Goal: Task Accomplishment & Management: Use online tool/utility

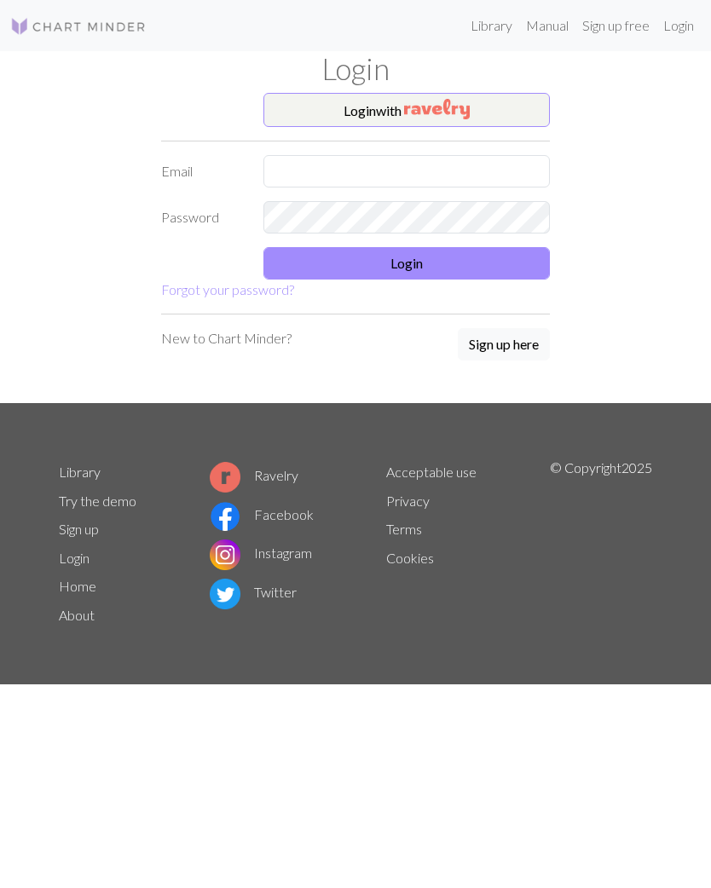
click at [425, 255] on form "Login with Email Password Login Forgot your password?" at bounding box center [355, 196] width 389 height 207
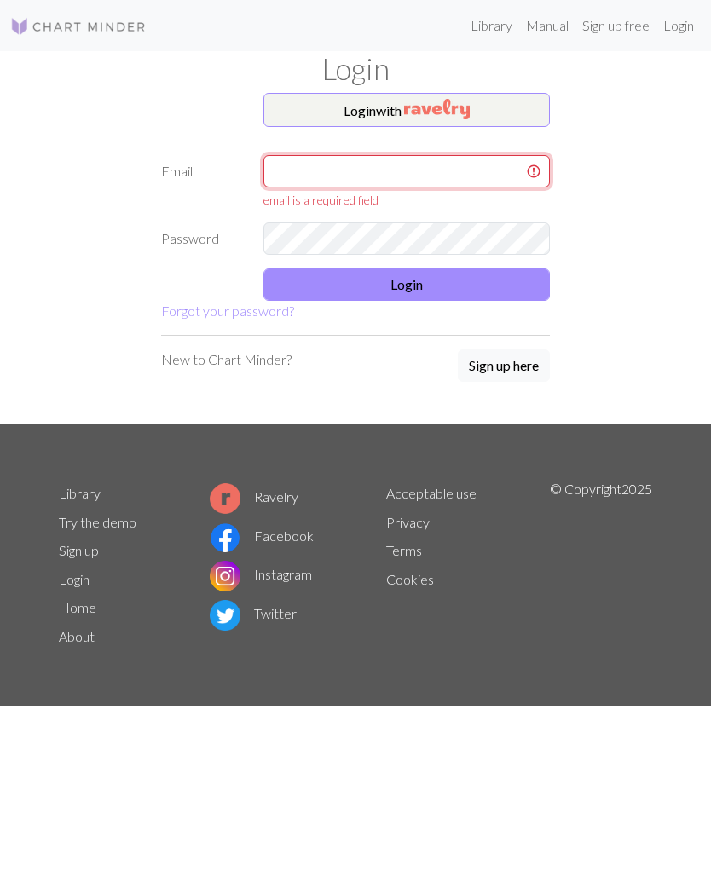
click at [414, 165] on input "text" at bounding box center [406, 171] width 286 height 32
type input "mavirure@gmail.com"
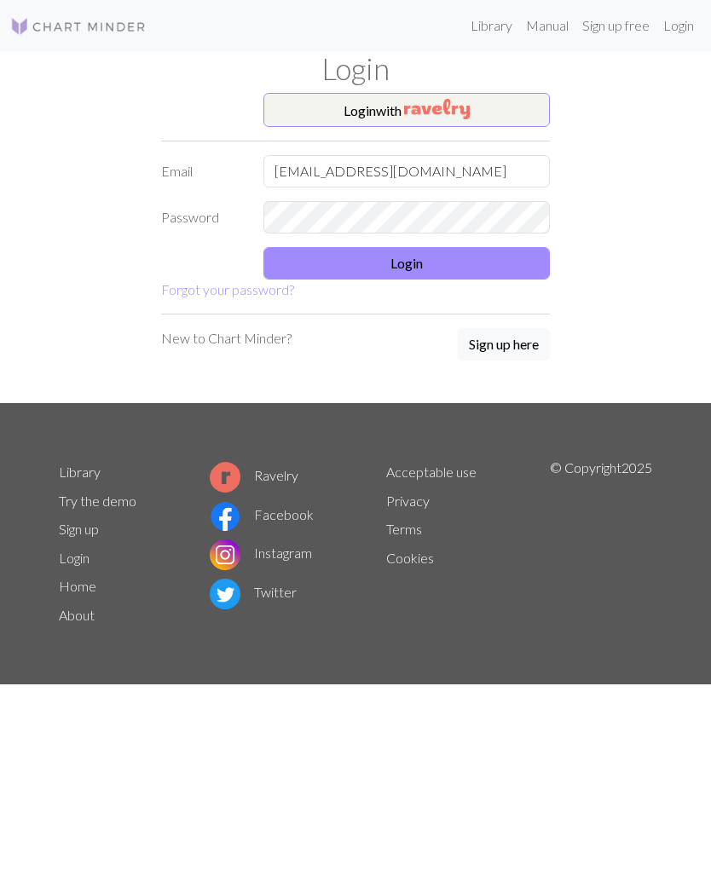
click at [405, 264] on button "Login" at bounding box center [406, 263] width 286 height 32
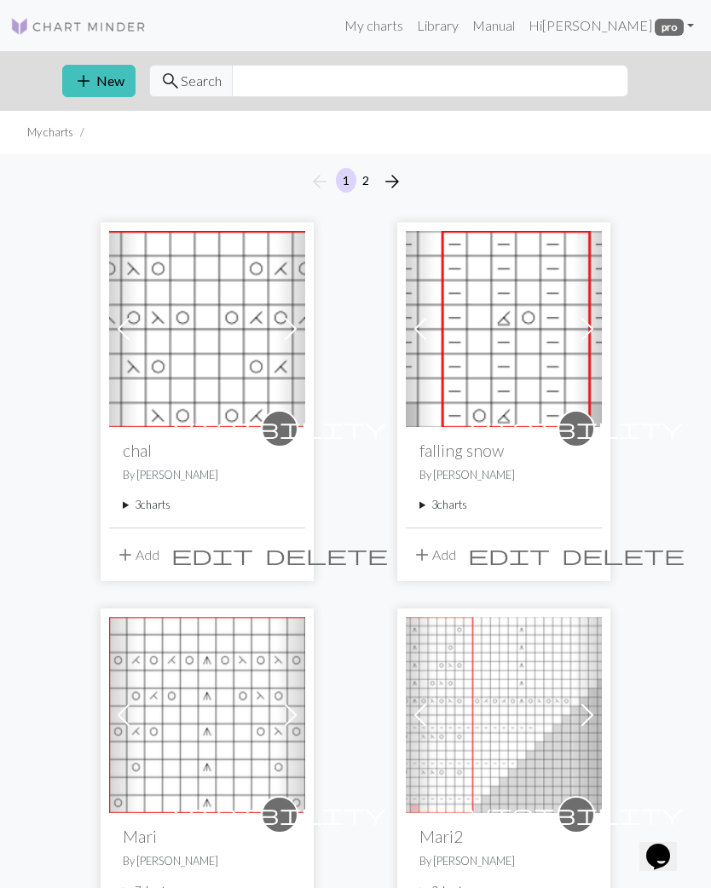
click at [159, 510] on summary "3 charts" at bounding box center [207, 505] width 169 height 16
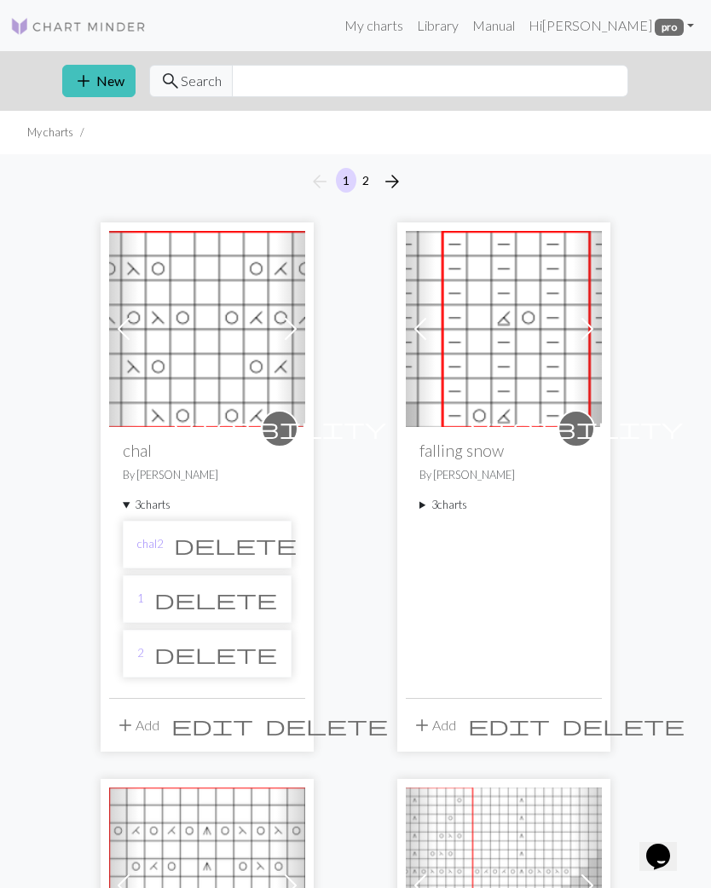
click at [162, 596] on li "1 delete" at bounding box center [207, 599] width 169 height 48
click at [141, 591] on link "1" at bounding box center [140, 599] width 6 height 16
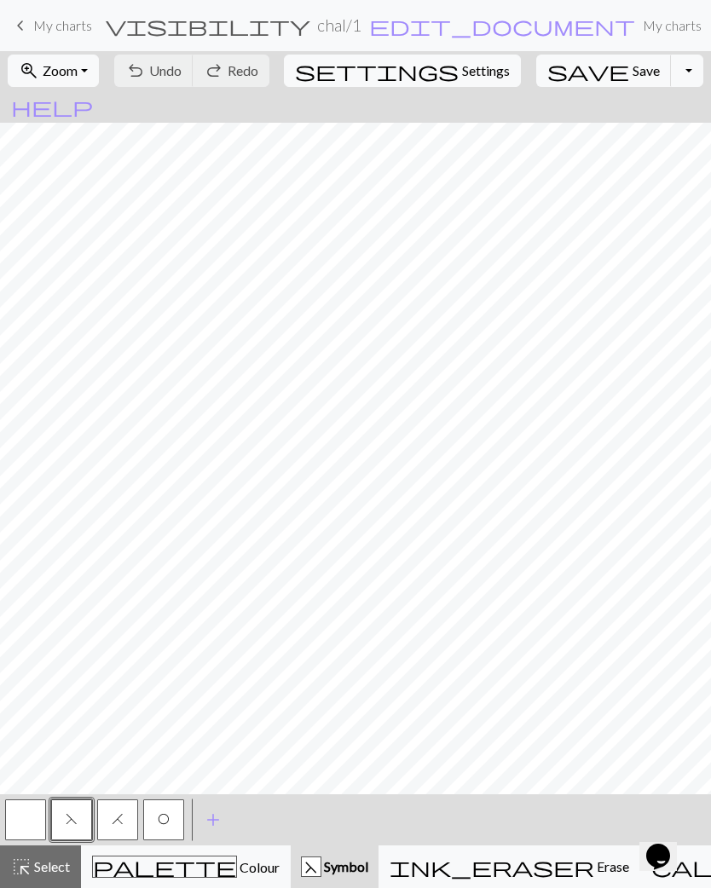
click at [23, 39] on link "keyboard_arrow_left My charts" at bounding box center [51, 25] width 82 height 29
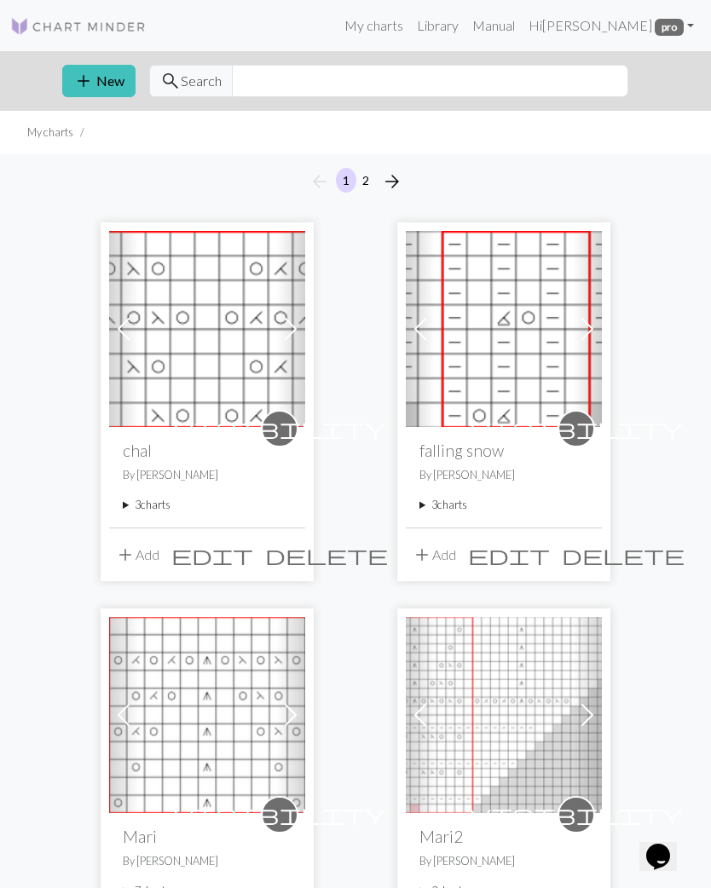
click at [152, 505] on summary "3 charts" at bounding box center [207, 505] width 169 height 16
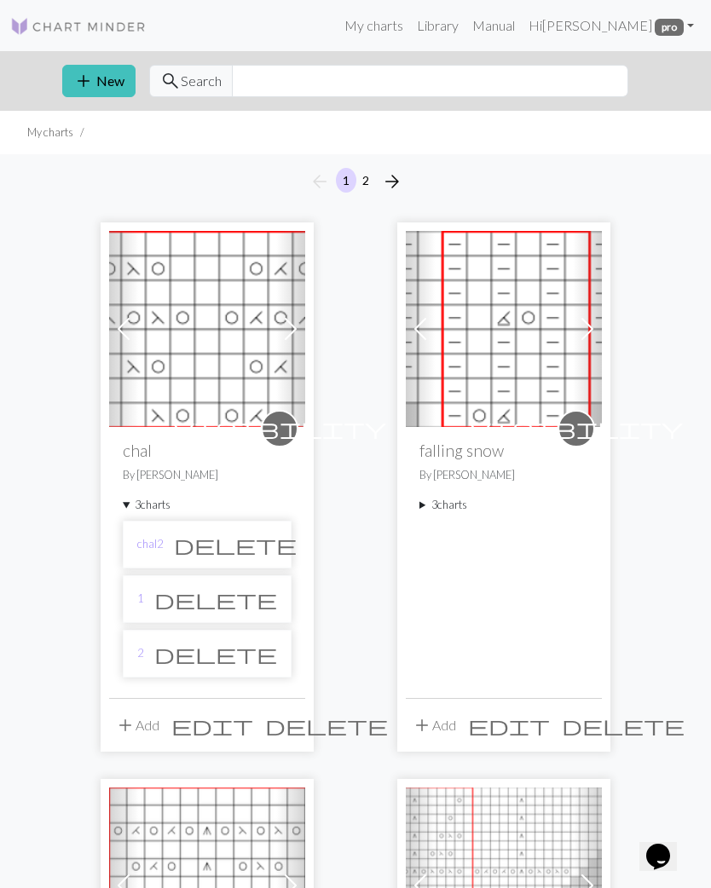
click at [142, 646] on link "2" at bounding box center [140, 653] width 6 height 16
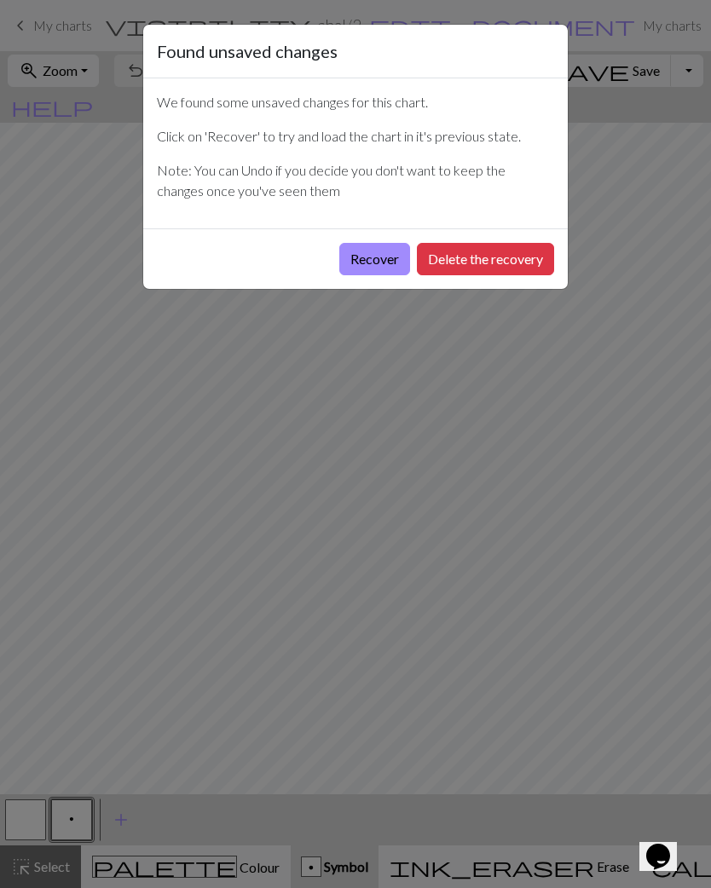
click at [367, 256] on button "Recover" at bounding box center [374, 259] width 71 height 32
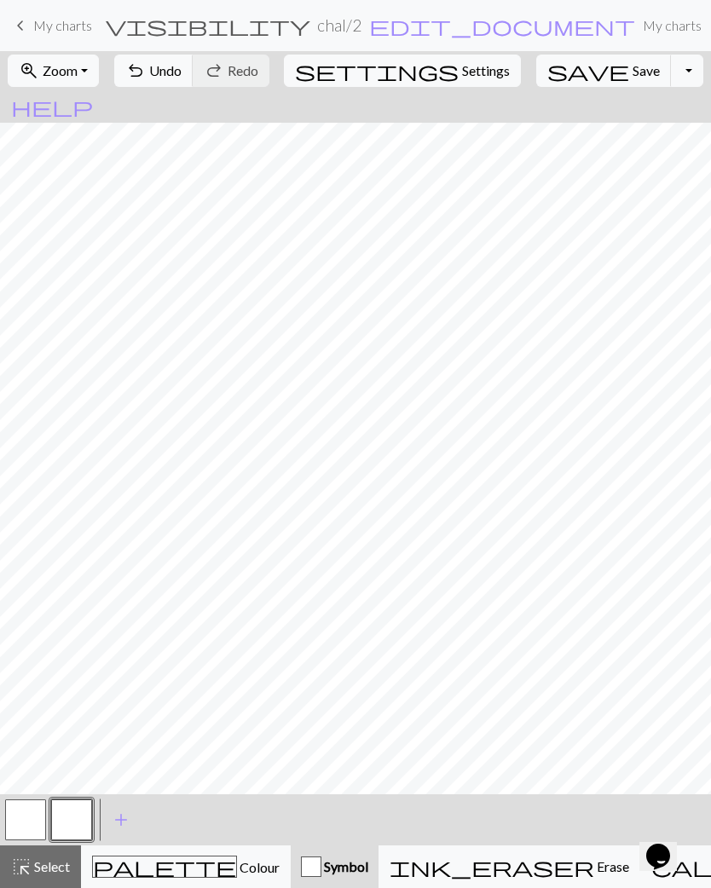
click at [369, 22] on span "edit_document" at bounding box center [502, 26] width 266 height 24
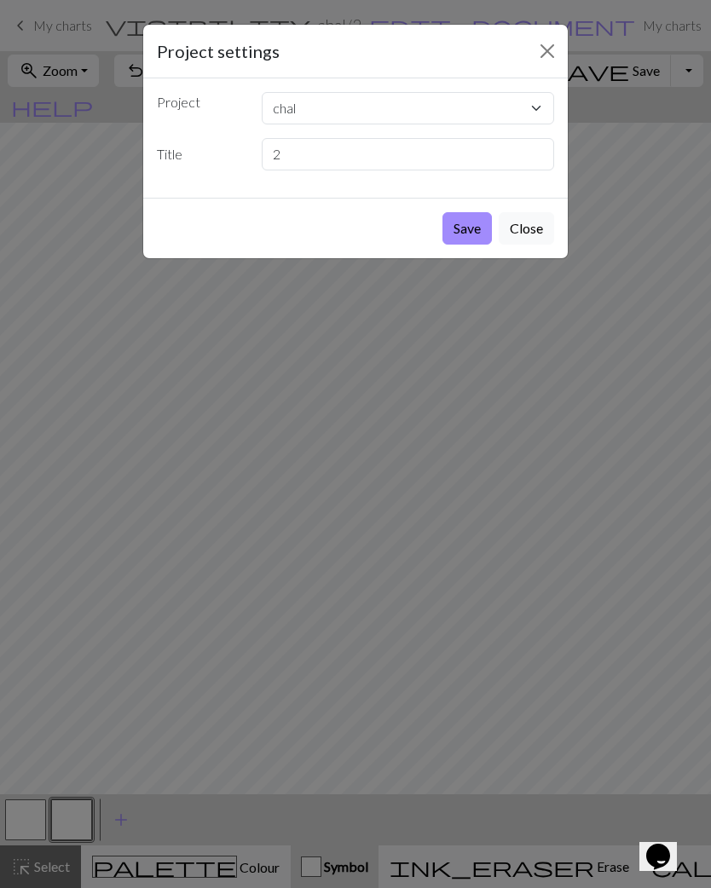
click at [535, 228] on button "Close" at bounding box center [526, 228] width 55 height 32
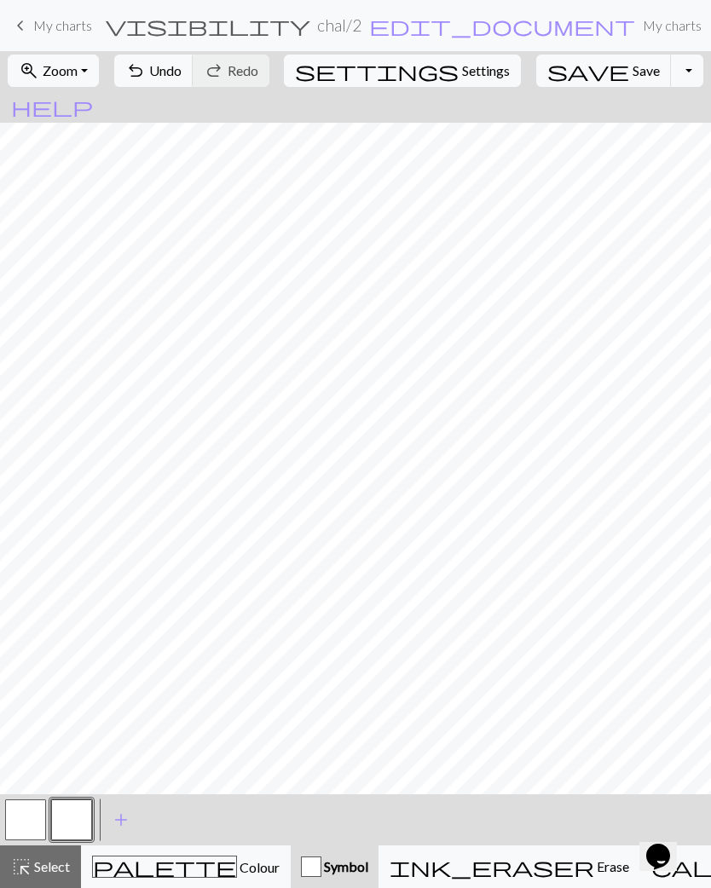
click at [32, 32] on link "keyboard_arrow_left My charts" at bounding box center [51, 25] width 82 height 29
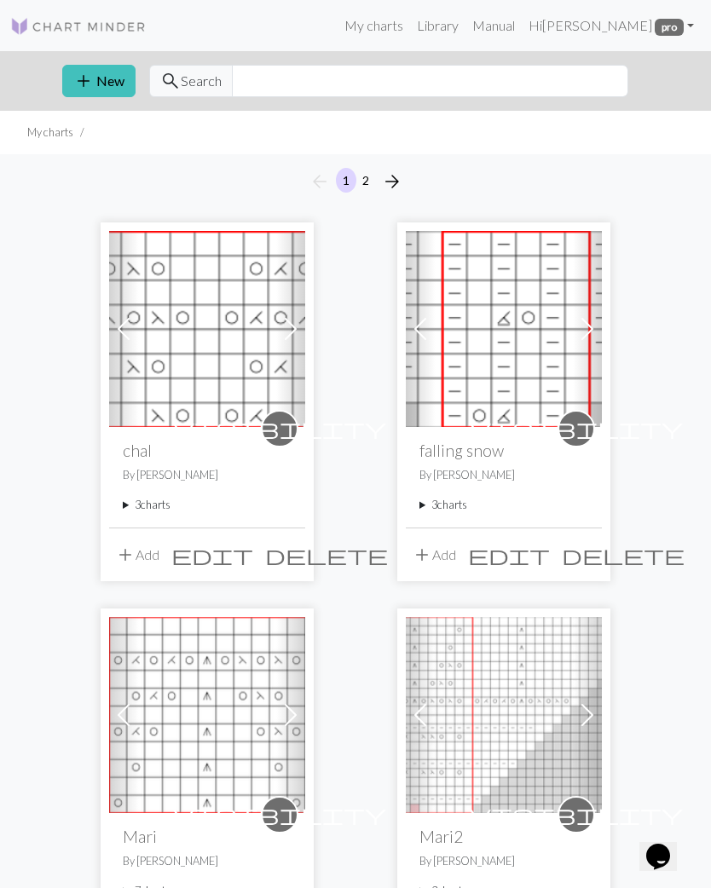
click at [153, 507] on summary "3 charts" at bounding box center [207, 505] width 169 height 16
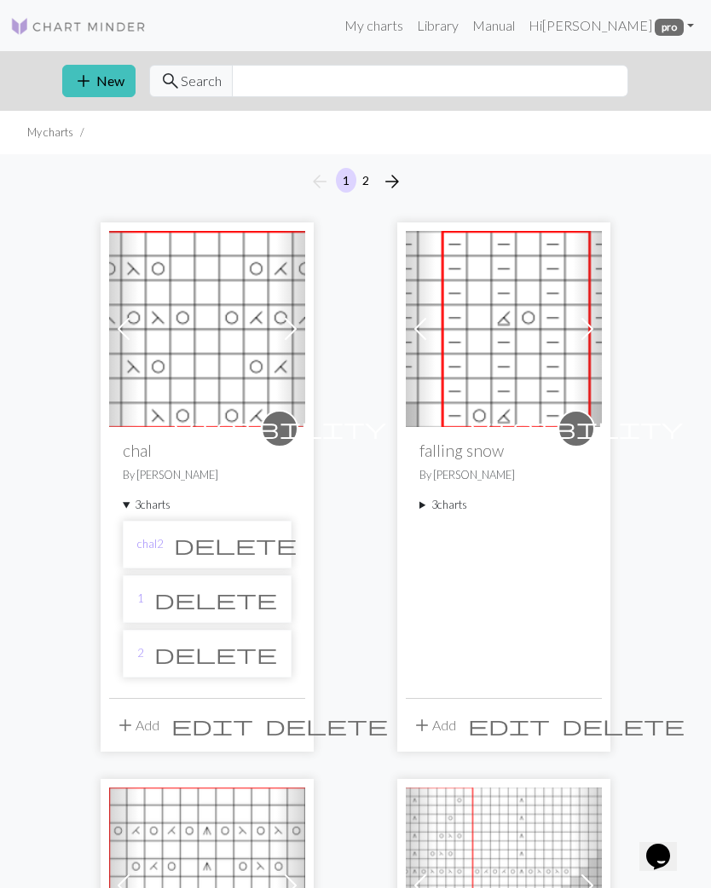
click at [272, 650] on span "delete" at bounding box center [215, 654] width 123 height 24
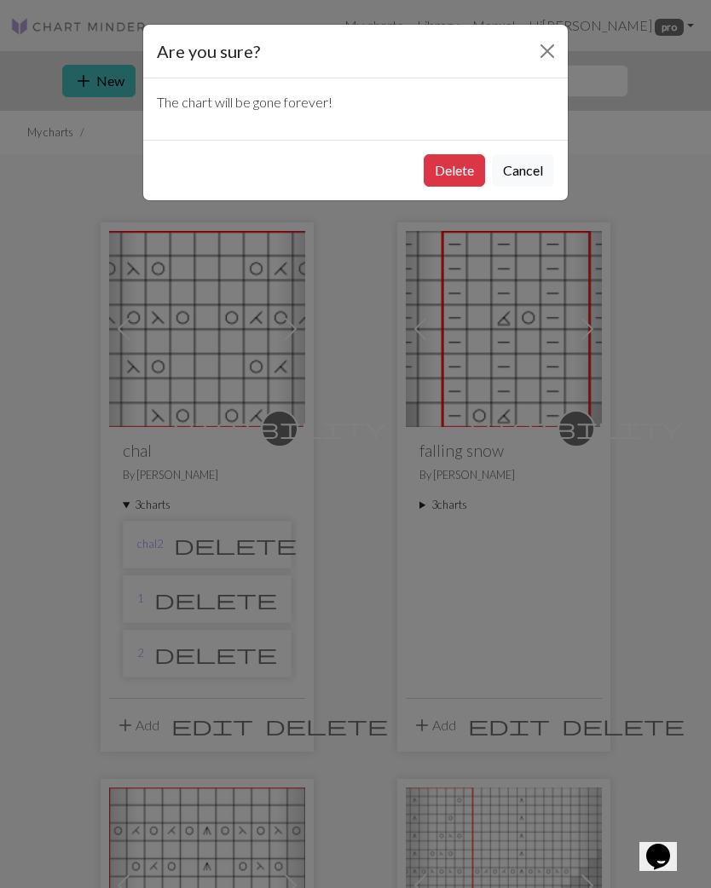
click at [456, 169] on button "Delete" at bounding box center [454, 170] width 61 height 32
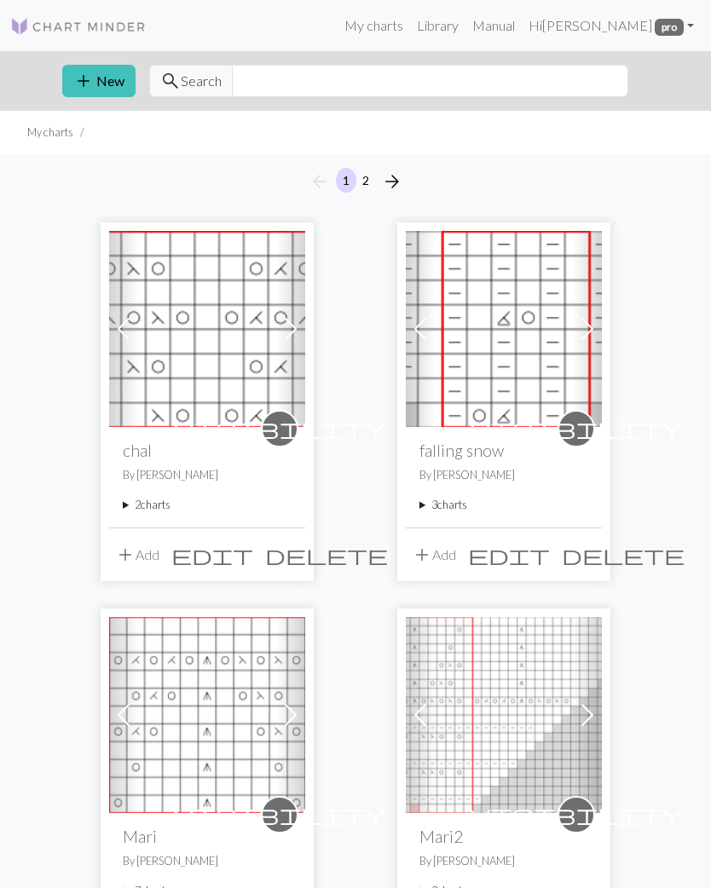
click at [157, 501] on summary "2 charts" at bounding box center [207, 505] width 169 height 16
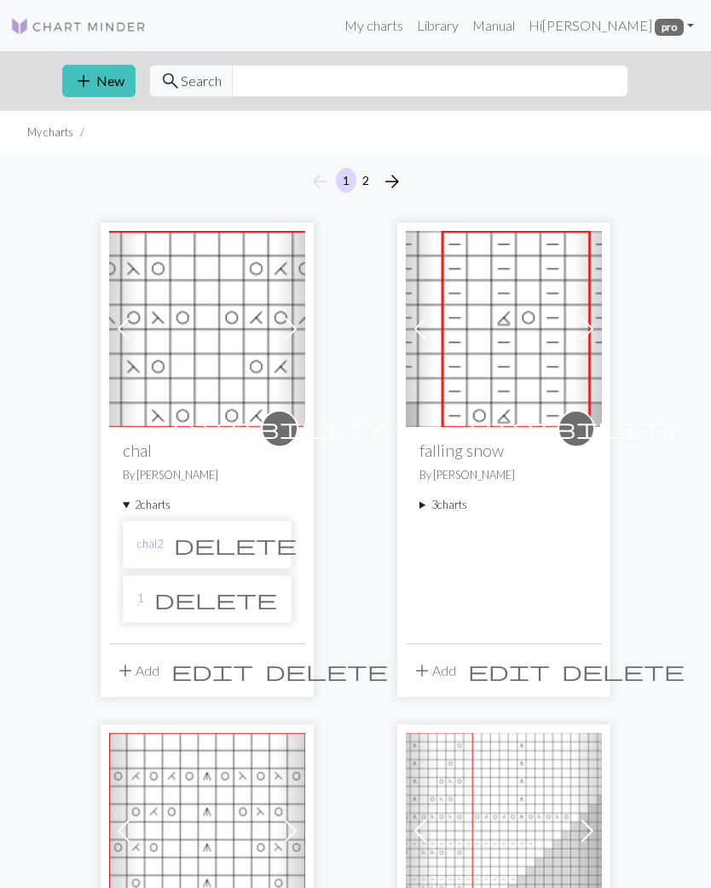
click at [143, 587] on li "1 delete" at bounding box center [207, 599] width 169 height 48
click at [156, 540] on link "chal2" at bounding box center [150, 544] width 26 height 16
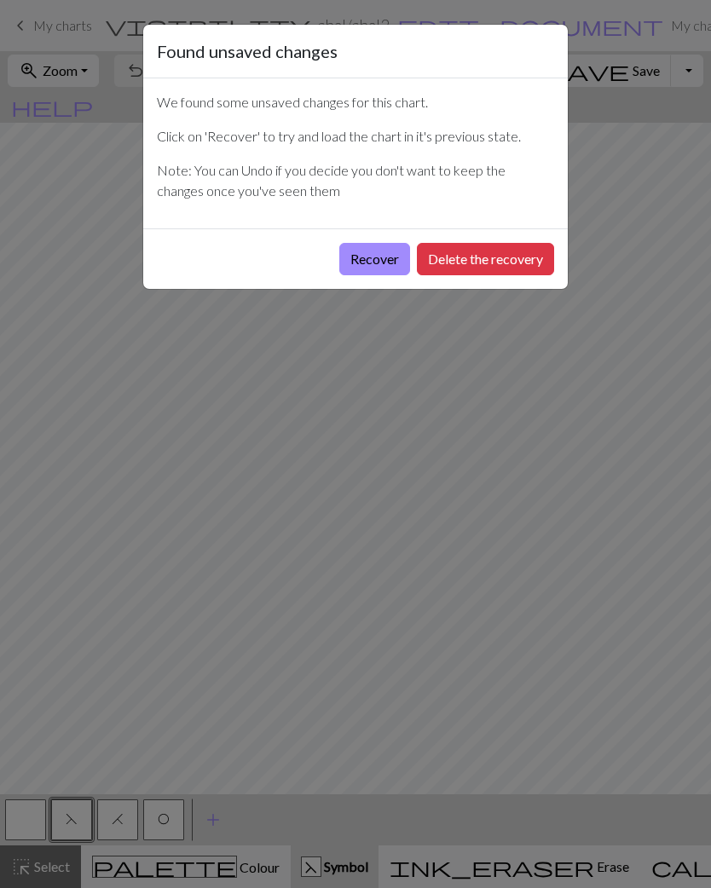
click at [371, 261] on button "Recover" at bounding box center [374, 259] width 71 height 32
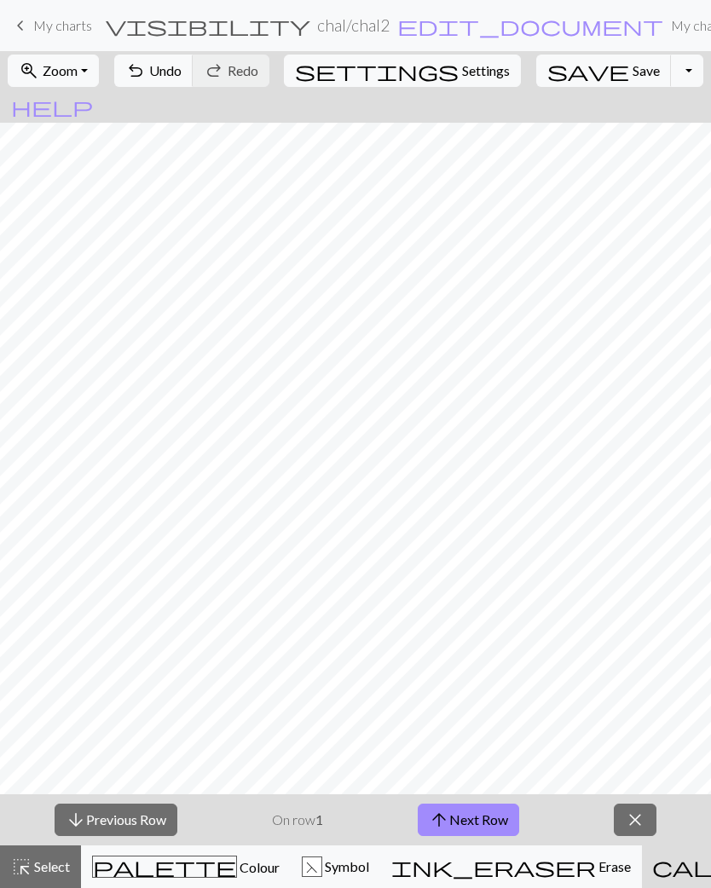
click at [37, 859] on span "Select" at bounding box center [51, 866] width 38 height 16
click at [28, 19] on span "keyboard_arrow_left" at bounding box center [20, 26] width 20 height 24
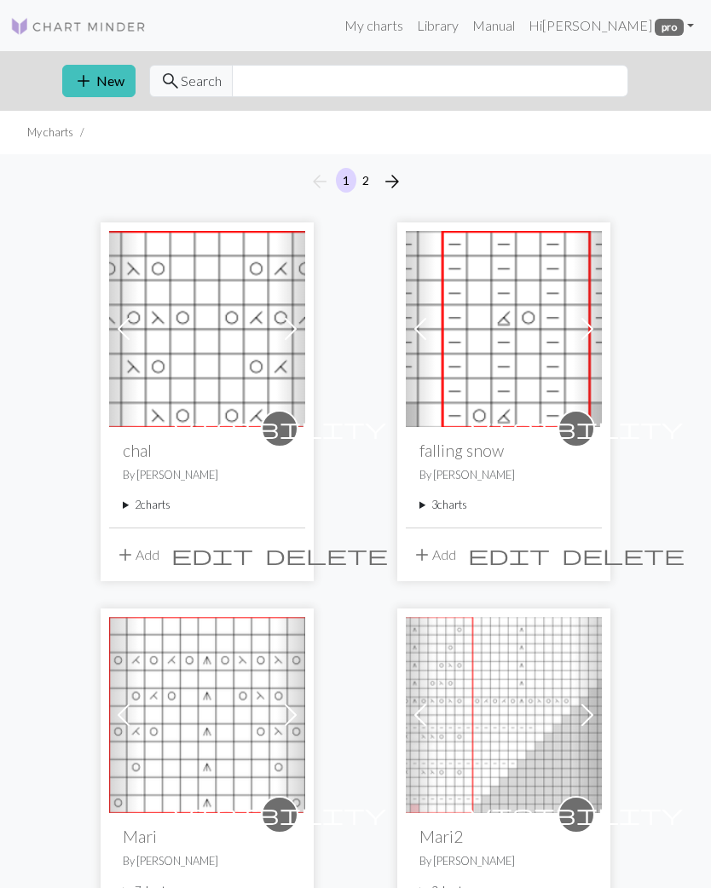
click at [145, 484] on div "visibility chal By mavivi 2 charts chal2 delete 1 delete" at bounding box center [207, 477] width 196 height 100
click at [144, 499] on summary "2 charts" at bounding box center [207, 505] width 169 height 16
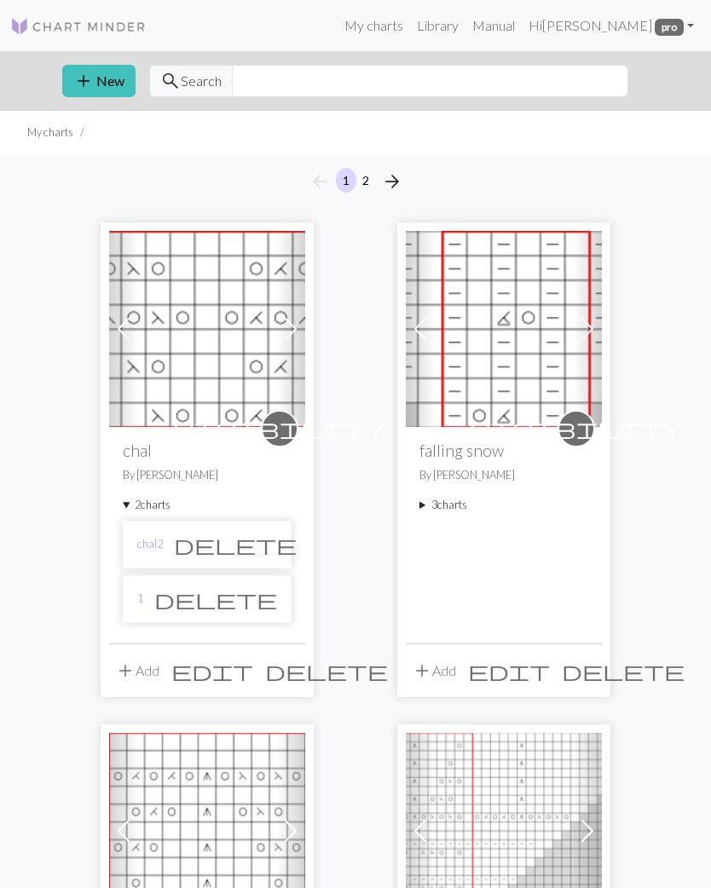
click at [147, 530] on li "chal2 delete" at bounding box center [207, 545] width 169 height 48
click at [147, 541] on link "chal2" at bounding box center [150, 544] width 26 height 16
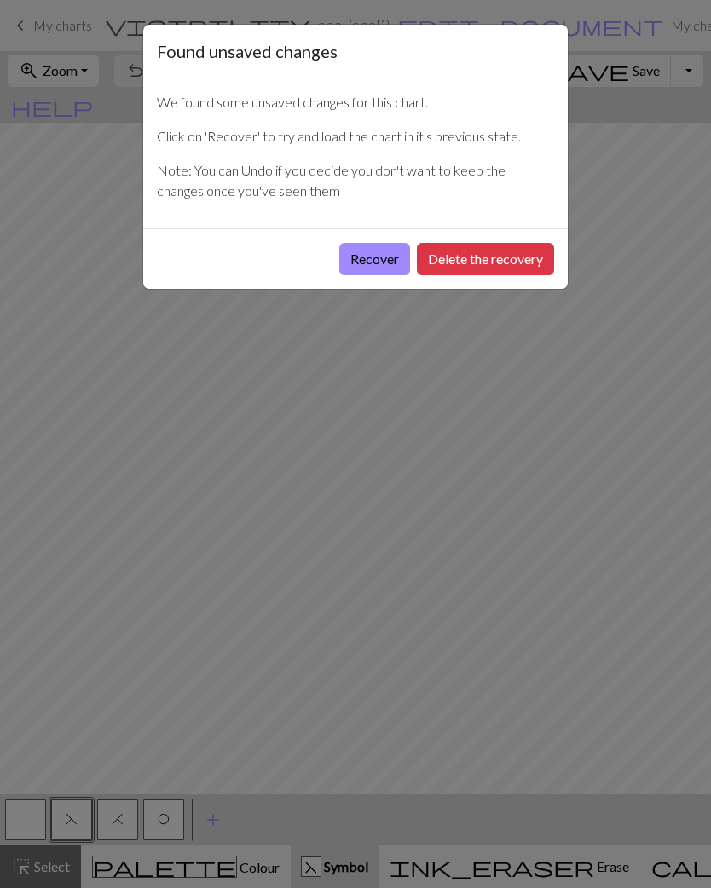
click at [466, 268] on button "Delete the recovery" at bounding box center [485, 259] width 137 height 32
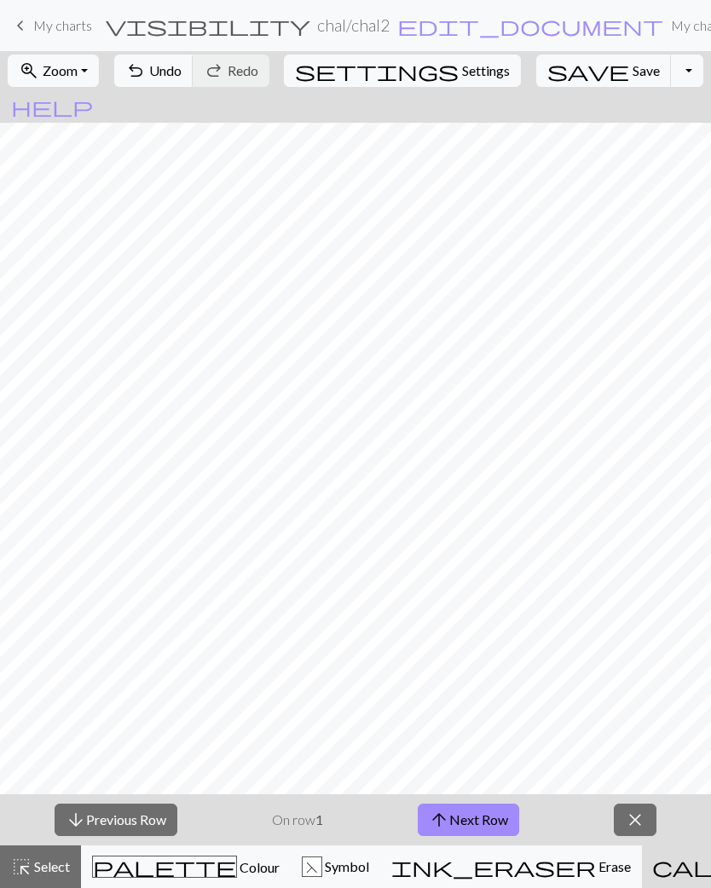
click at [463, 815] on button "arrow_upward Next Row" at bounding box center [468, 820] width 101 height 32
click at [466, 810] on button "arrow_upward Next Row" at bounding box center [468, 820] width 101 height 32
click at [465, 810] on button "arrow_upward Next Row" at bounding box center [468, 820] width 101 height 32
click at [470, 814] on button "arrow_upward Next Row" at bounding box center [468, 820] width 101 height 32
click at [469, 813] on button "arrow_upward Next Row" at bounding box center [468, 820] width 101 height 32
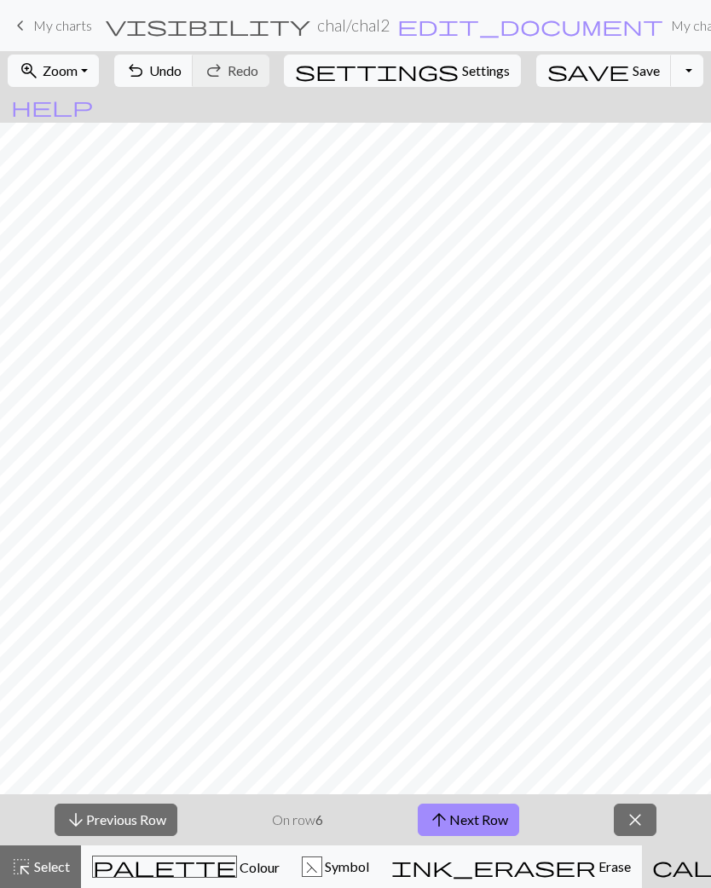
click at [466, 804] on button "arrow_upward Next Row" at bounding box center [468, 820] width 101 height 32
click at [466, 803] on div "arrow_downward Previous Row On row 6 arrow_upward Next Row close" at bounding box center [355, 819] width 711 height 51
click at [622, 823] on button "close" at bounding box center [635, 820] width 43 height 32
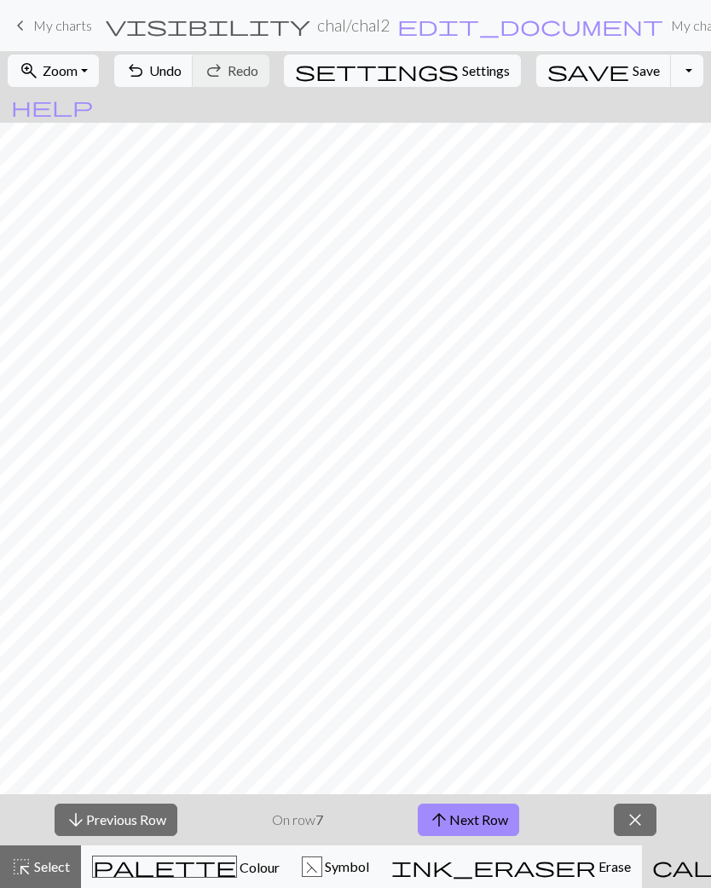
click at [644, 828] on span "close" at bounding box center [635, 820] width 20 height 24
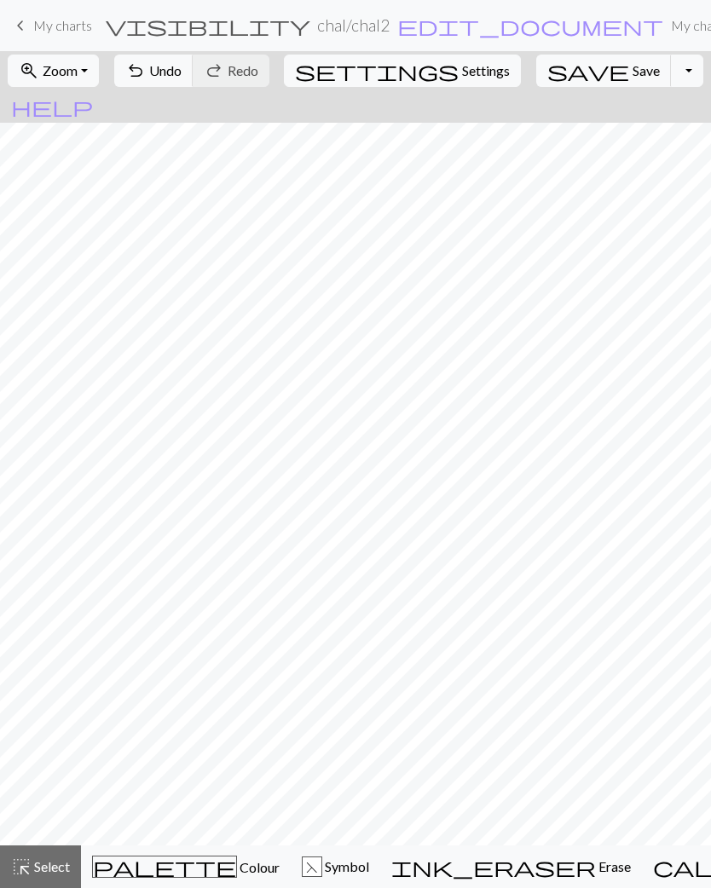
click at [50, 874] on span "Select" at bounding box center [51, 866] width 38 height 16
click at [462, 63] on span "Settings" at bounding box center [486, 71] width 48 height 20
select select "aran"
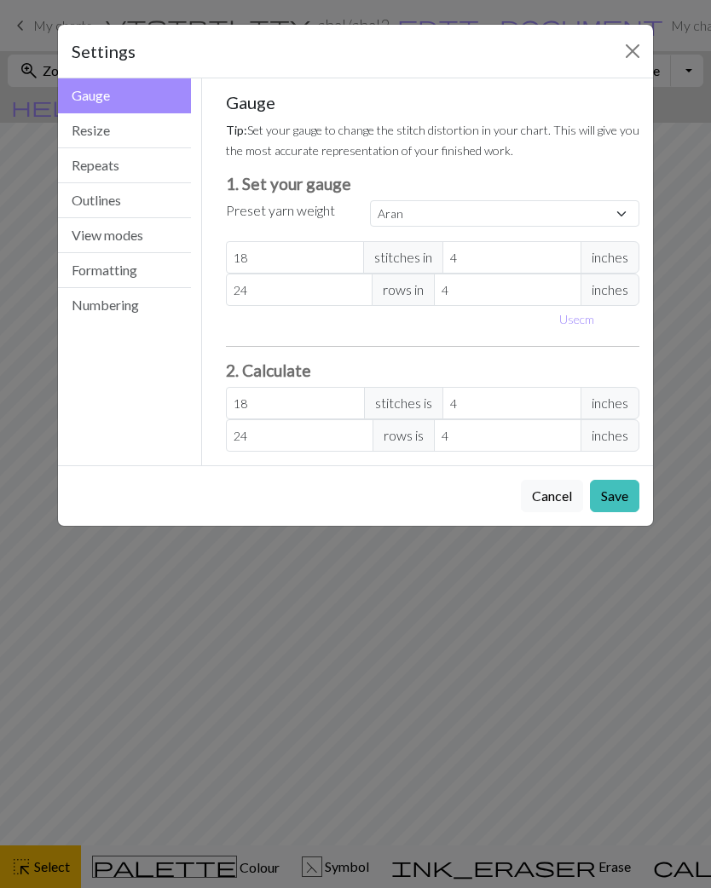
click at [85, 157] on button "Repeats" at bounding box center [124, 165] width 133 height 35
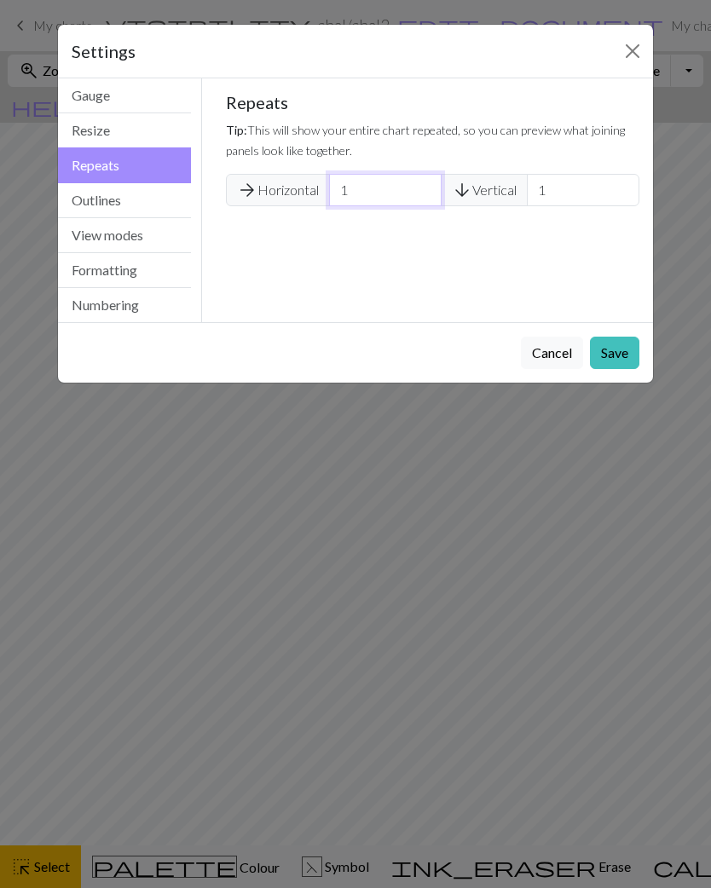
click at [359, 193] on input "1" at bounding box center [385, 190] width 112 height 32
type input "2"
click at [562, 201] on input "1" at bounding box center [583, 190] width 112 height 32
type input "2"
click at [603, 351] on button "Save" at bounding box center [614, 353] width 49 height 32
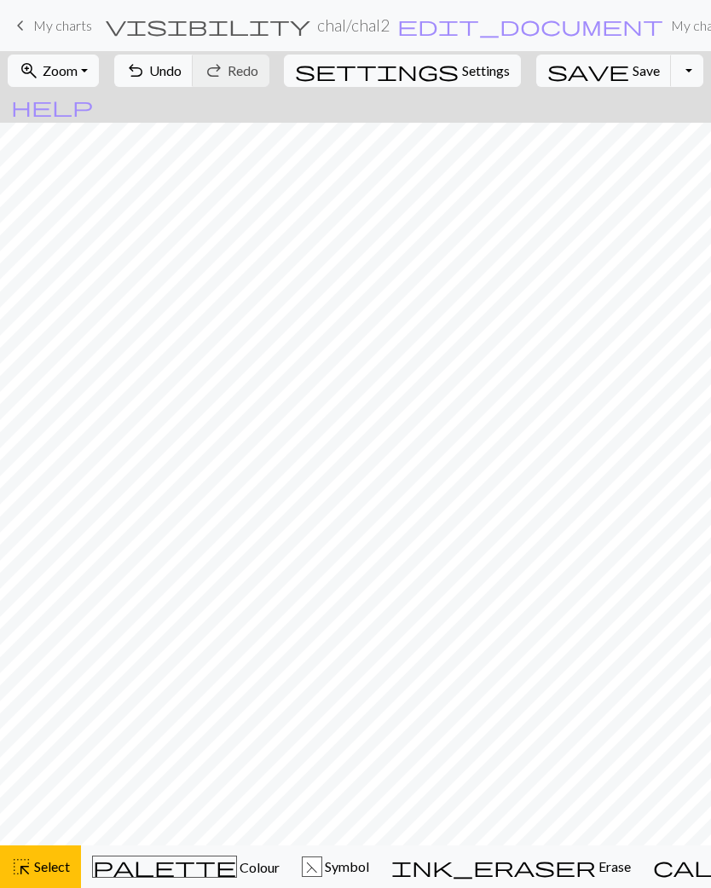
click at [193, 81] on button "undo Undo Undo" at bounding box center [153, 71] width 79 height 32
click at [99, 72] on button "zoom_in Zoom Zoom" at bounding box center [53, 71] width 91 height 32
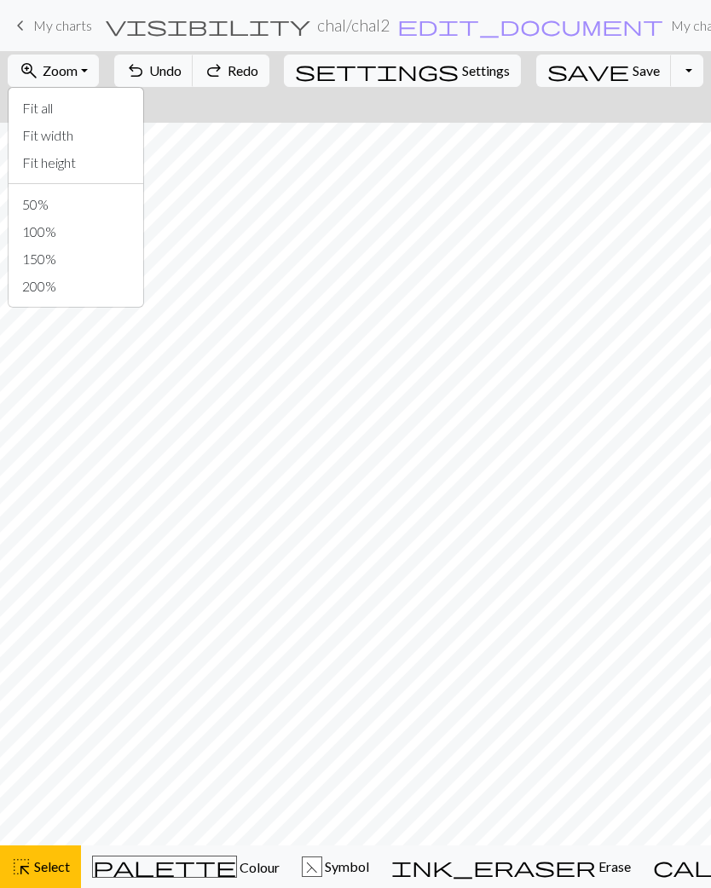
click at [671, 75] on button "Toggle Dropdown" at bounding box center [687, 71] width 32 height 32
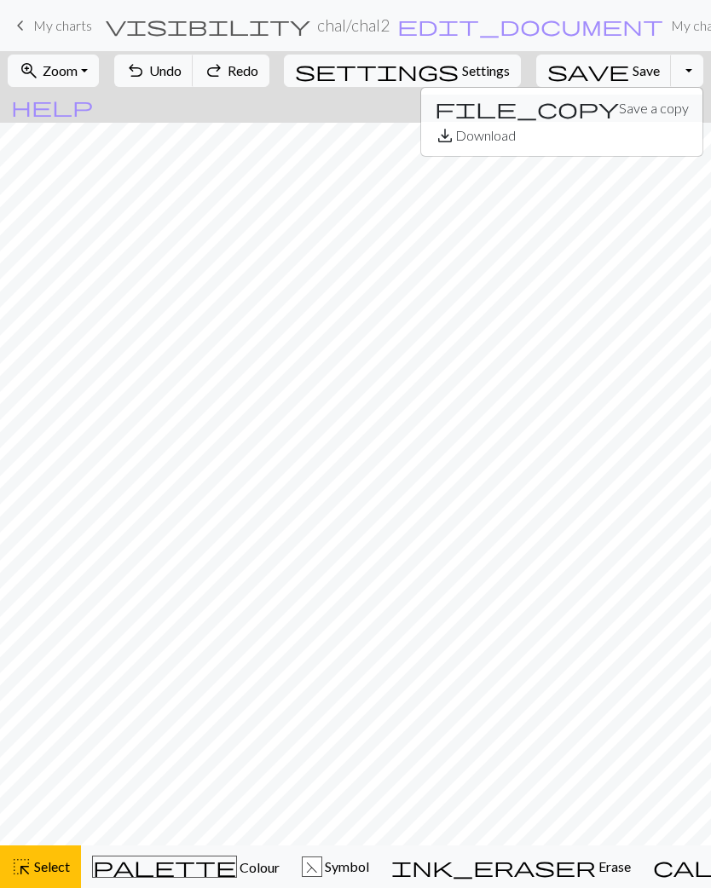
click at [538, 103] on span "file_copy" at bounding box center [527, 108] width 184 height 24
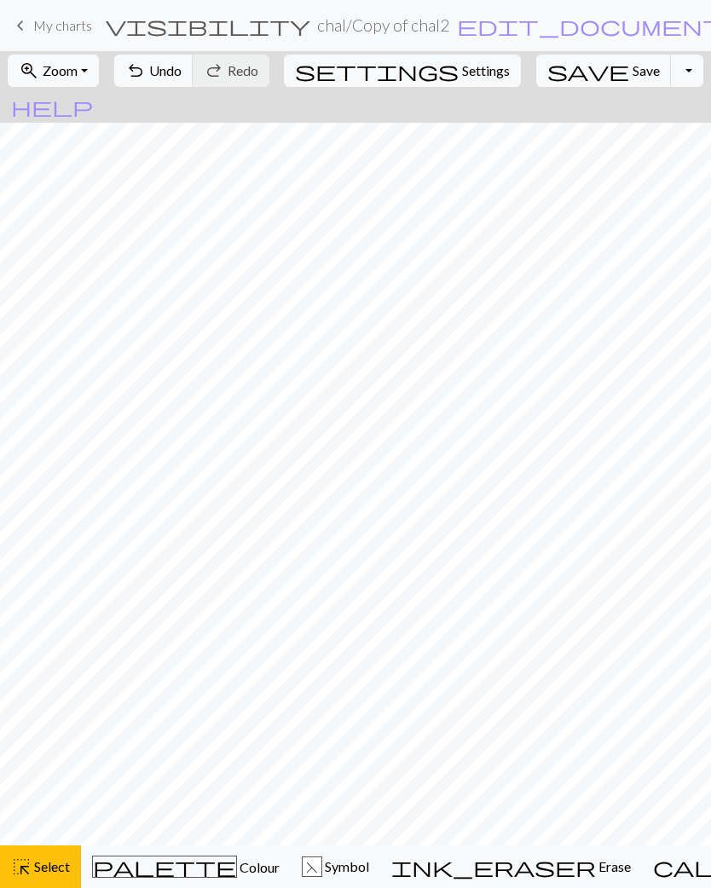
click at [36, 864] on span "Select" at bounding box center [51, 866] width 38 height 16
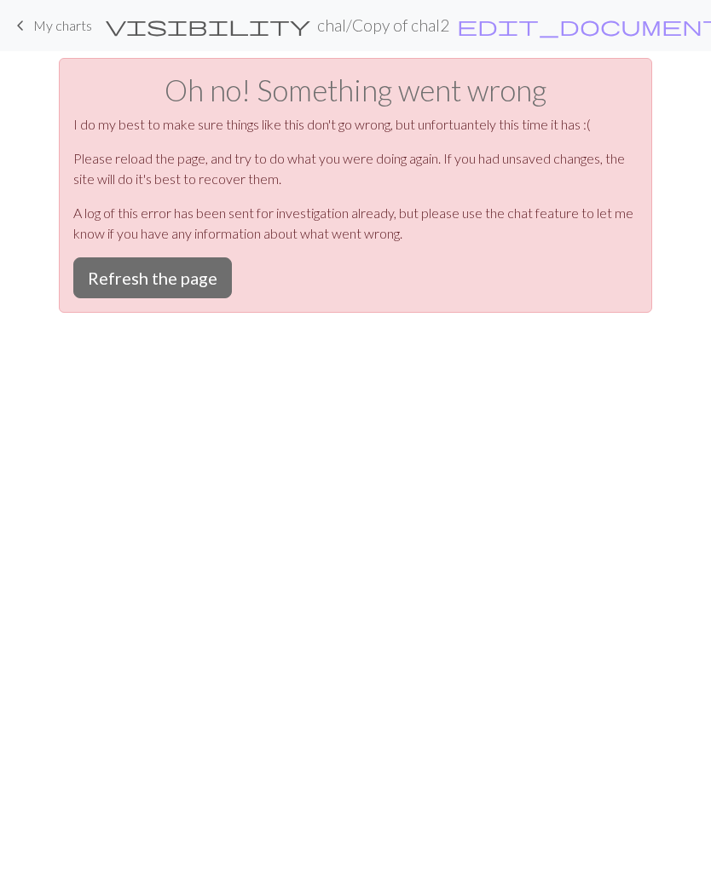
click at [120, 289] on button "Refresh the page" at bounding box center [152, 277] width 159 height 41
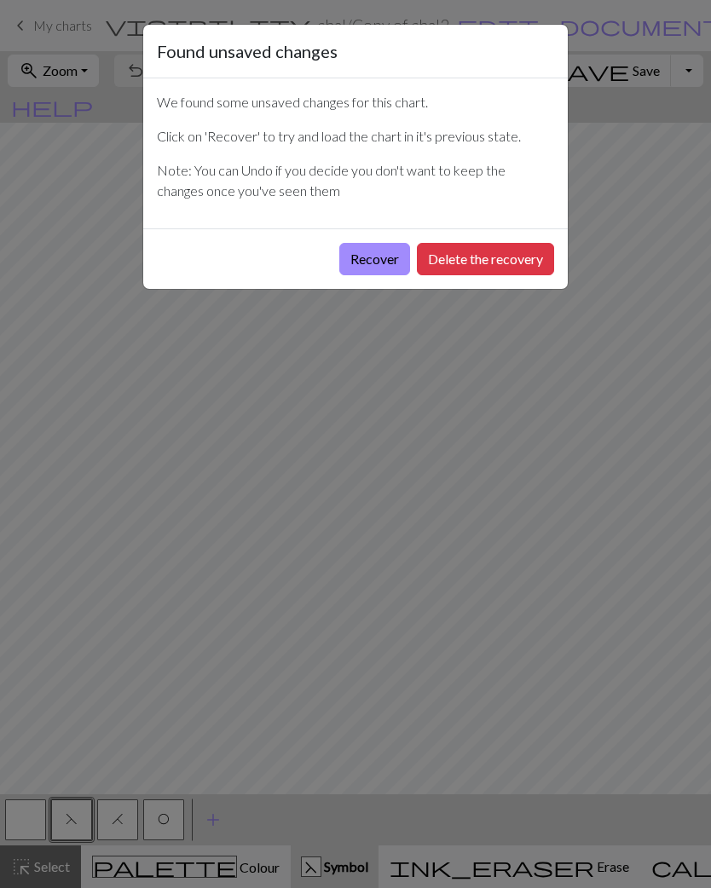
click at [359, 257] on button "Recover" at bounding box center [374, 259] width 71 height 32
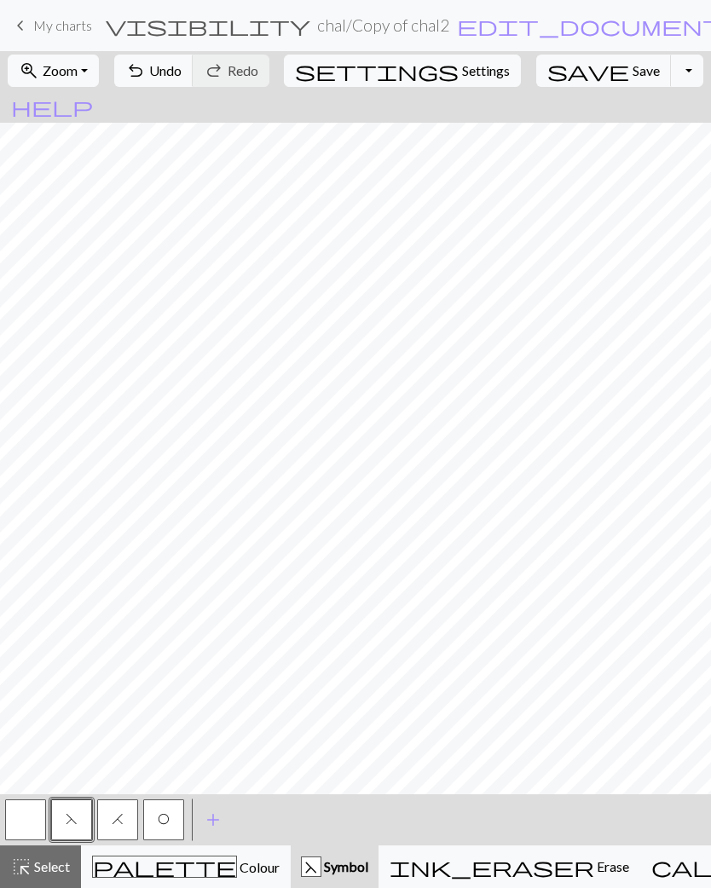
click at [30, 872] on span "highlight_alt" at bounding box center [21, 867] width 20 height 24
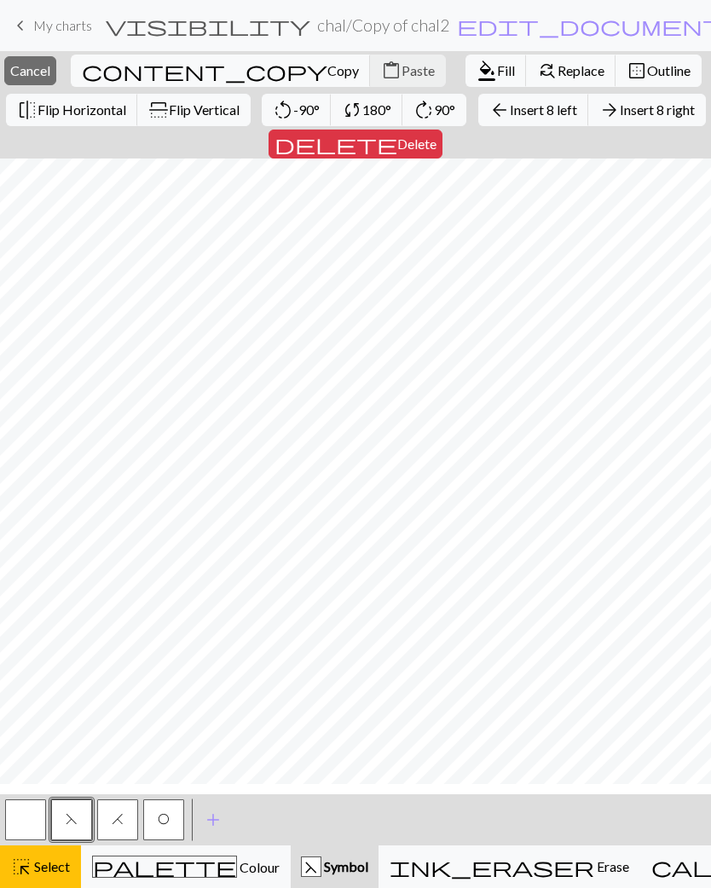
click at [436, 150] on span "Delete" at bounding box center [416, 144] width 39 height 16
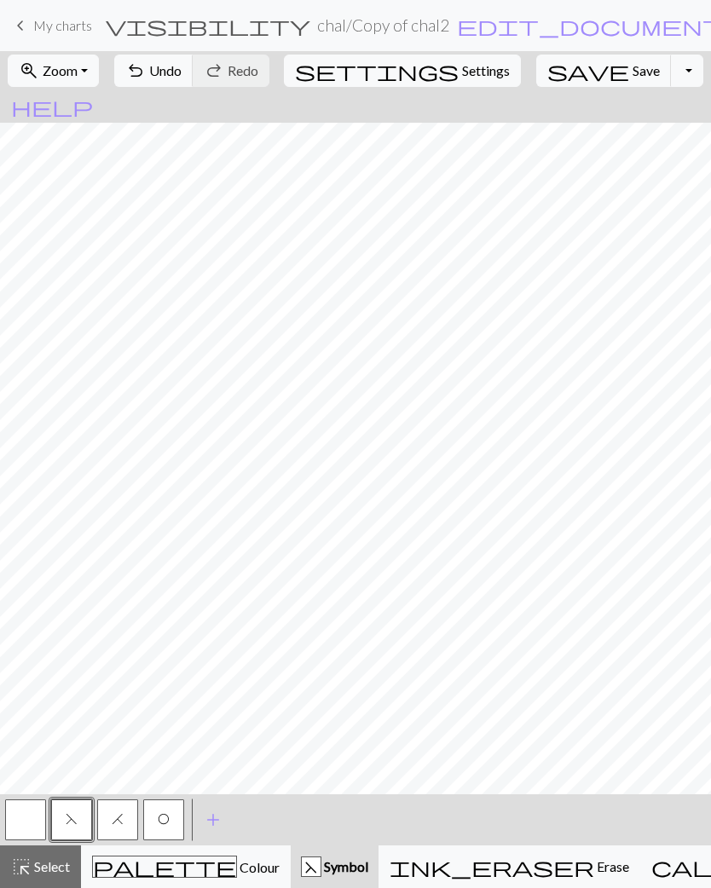
click at [24, 871] on span "highlight_alt" at bounding box center [21, 867] width 20 height 24
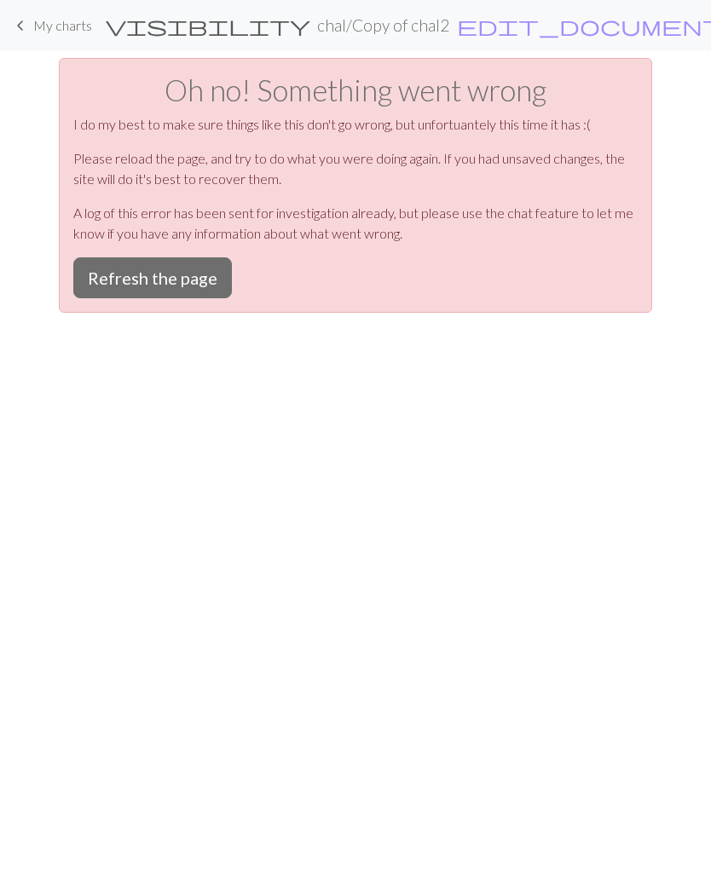
click at [158, 292] on button "Refresh the page" at bounding box center [152, 277] width 159 height 41
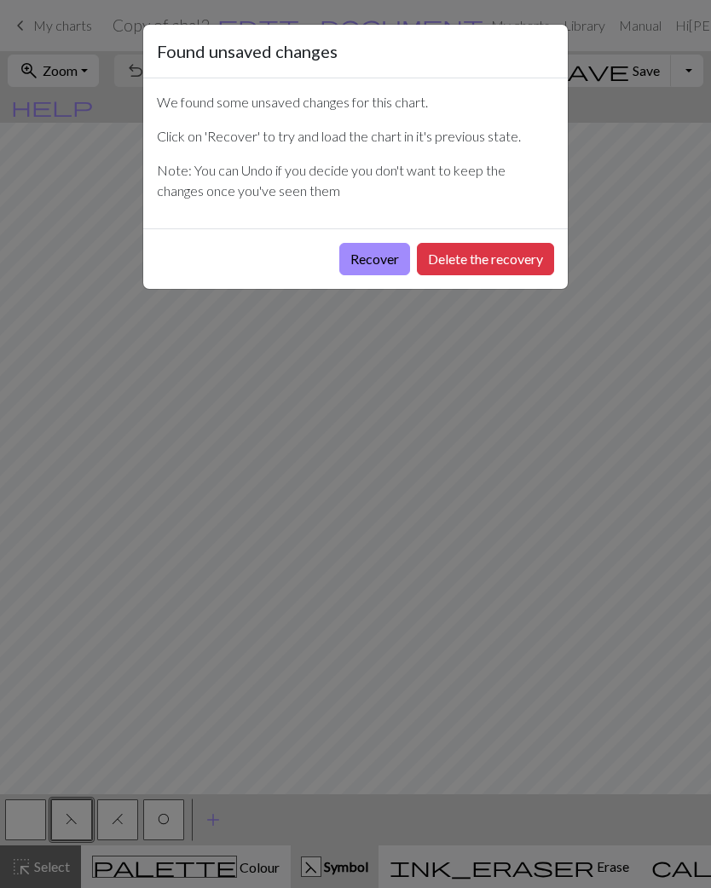
click at [124, 268] on div "Found unsaved changes We found some unsaved changes for this chart. Click on 'R…" at bounding box center [355, 444] width 711 height 888
click at [367, 256] on button "Recover" at bounding box center [374, 259] width 71 height 32
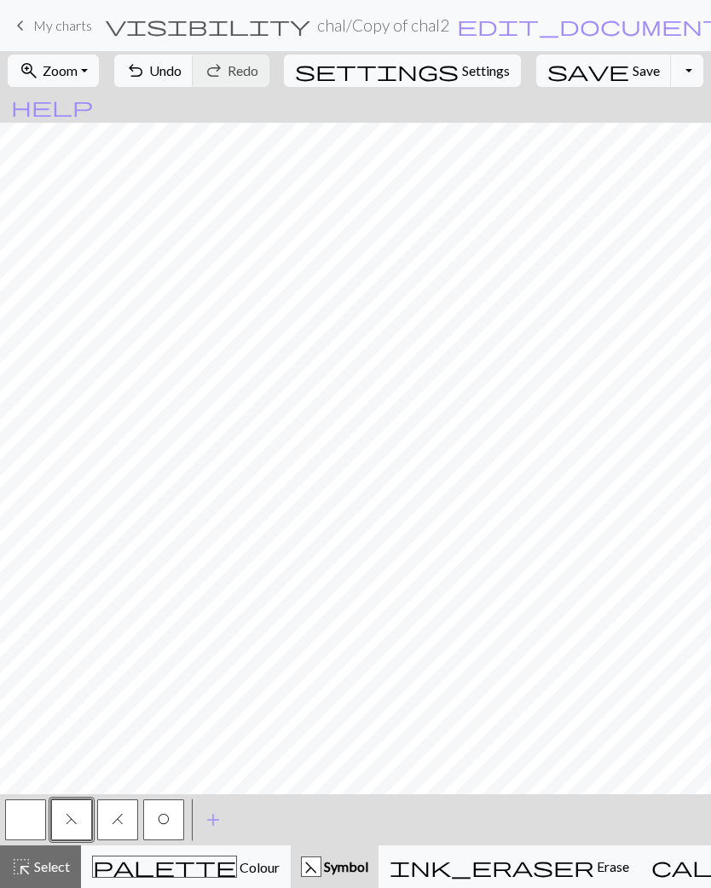
click at [34, 864] on span "Select" at bounding box center [51, 866] width 38 height 16
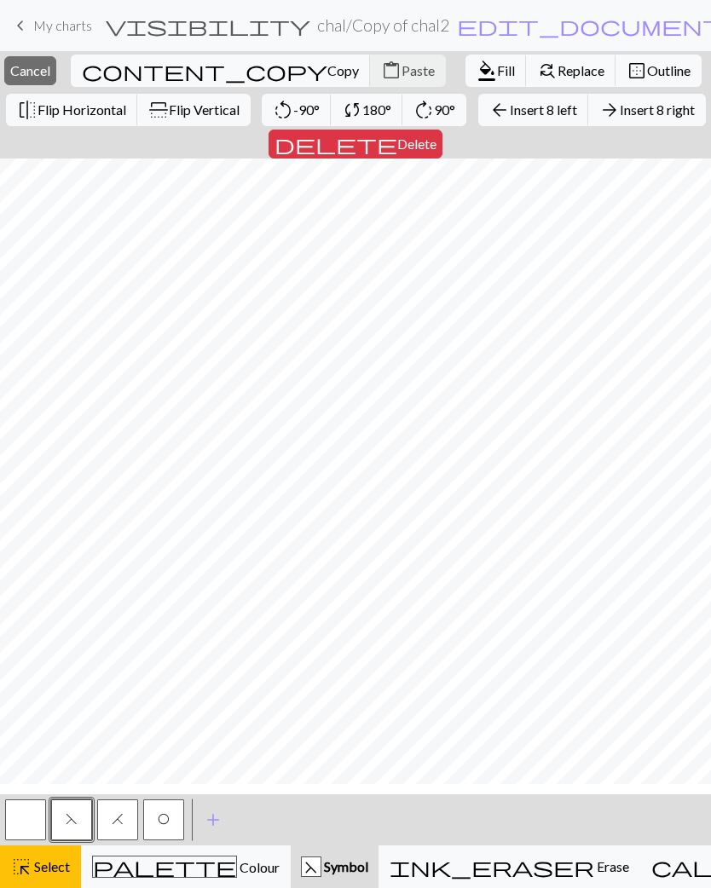
click at [397, 145] on span "delete" at bounding box center [335, 144] width 123 height 24
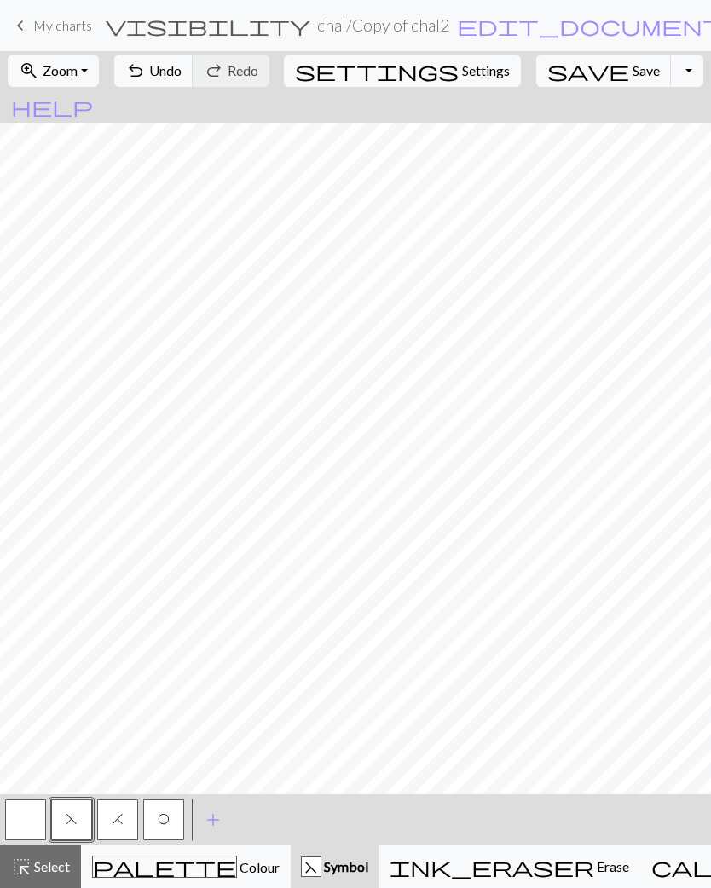
click at [462, 69] on span "Settings" at bounding box center [486, 71] width 48 height 20
select select "aran"
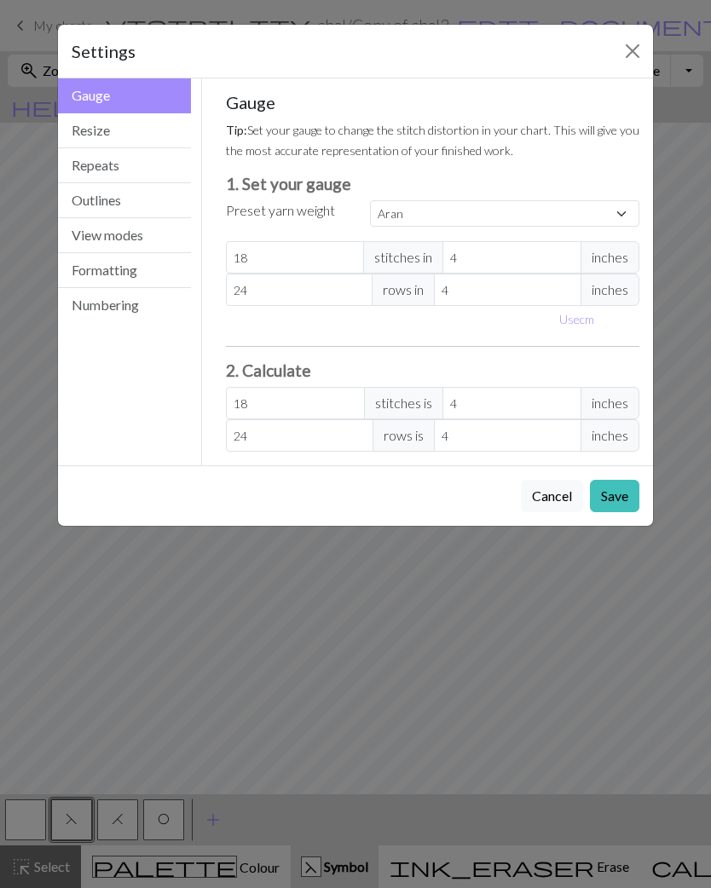
click at [84, 165] on button "Repeats" at bounding box center [124, 165] width 133 height 35
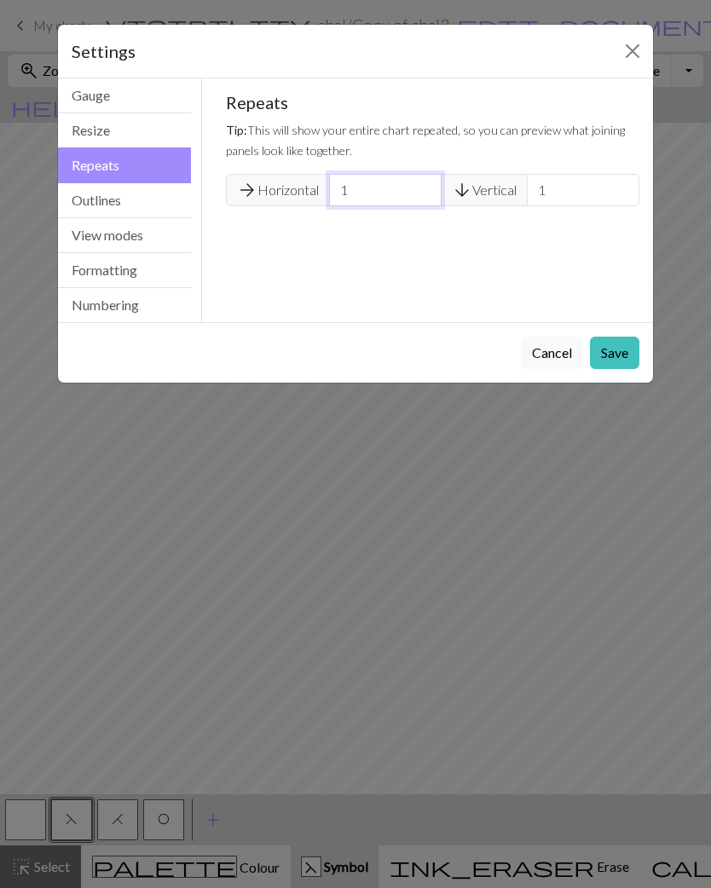
click at [365, 205] on input "1" at bounding box center [385, 190] width 112 height 32
type input "2"
click at [591, 361] on button "Save" at bounding box center [614, 353] width 49 height 32
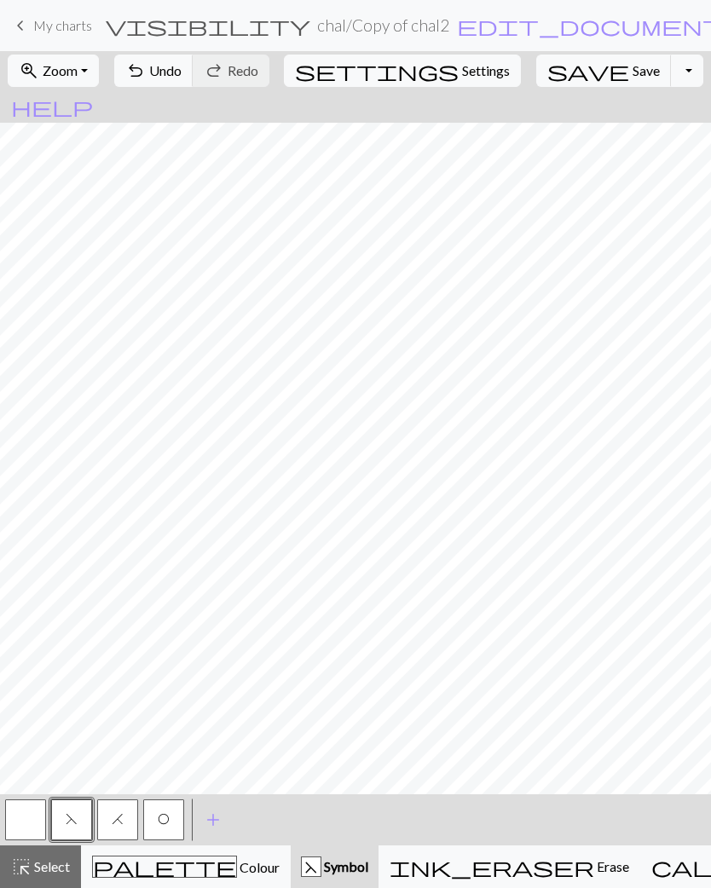
click at [632, 74] on span "Save" at bounding box center [645, 70] width 27 height 16
